Goal: Download file/media

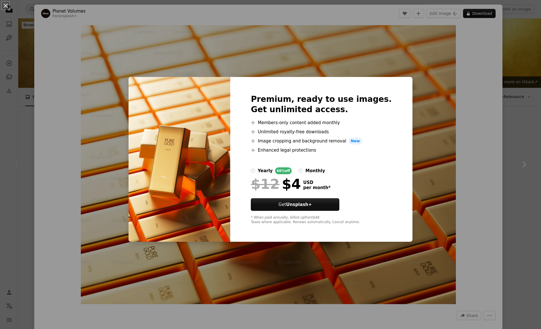
click at [454, 98] on div "An X shape Premium, ready to use images. Get unlimited access. A plus sign Memb…" at bounding box center [270, 164] width 541 height 329
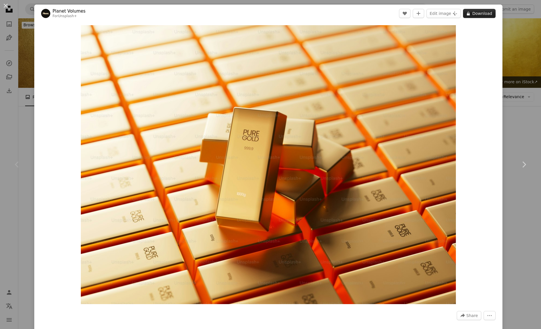
click at [477, 13] on button "A lock Download" at bounding box center [479, 13] width 33 height 9
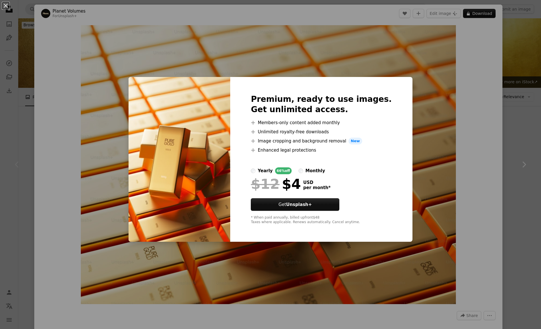
click at [143, 68] on div "An X shape Premium, ready to use images. Get unlimited access. A plus sign Memb…" at bounding box center [270, 164] width 541 height 329
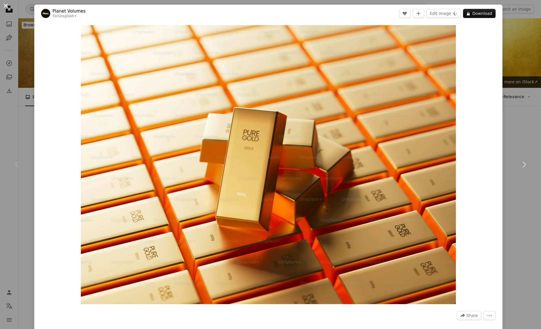
click at [5, 6] on button "An X shape" at bounding box center [5, 5] width 7 height 7
